Goal: Information Seeking & Learning: Learn about a topic

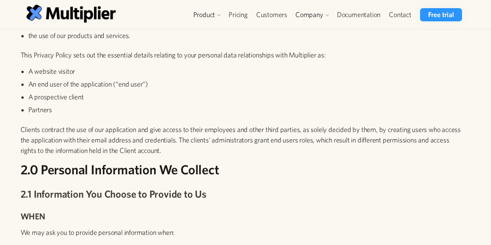
scroll to position [311, 0]
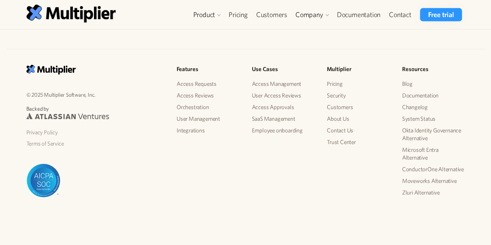
scroll to position [1210, 0]
click at [336, 120] on link "About Us" at bounding box center [358, 119] width 63 height 12
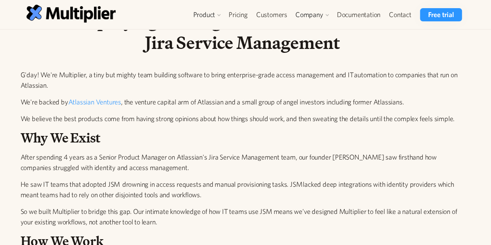
scroll to position [78, 0]
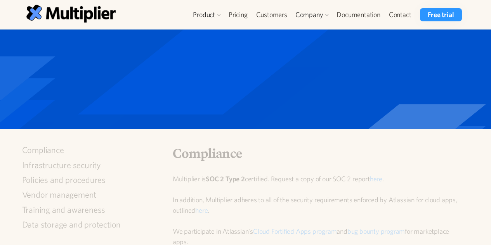
scroll to position [1210, 0]
